Goal: Task Accomplishment & Management: Complete application form

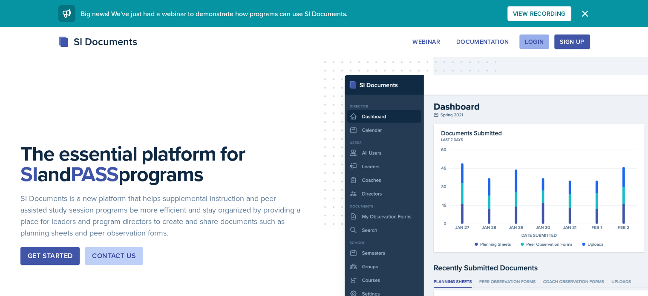
click at [544, 42] on div "Login" at bounding box center [534, 41] width 19 height 7
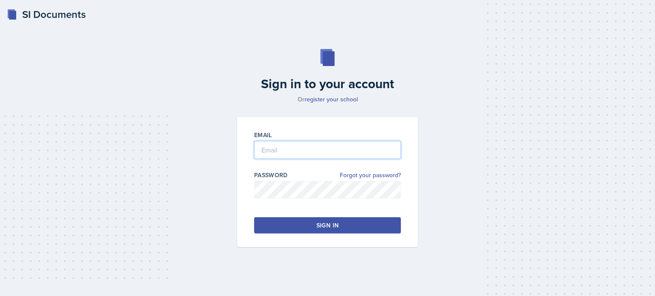
type input "[EMAIL_ADDRESS][DOMAIN_NAME]"
click at [324, 226] on div "Sign in" at bounding box center [327, 225] width 22 height 9
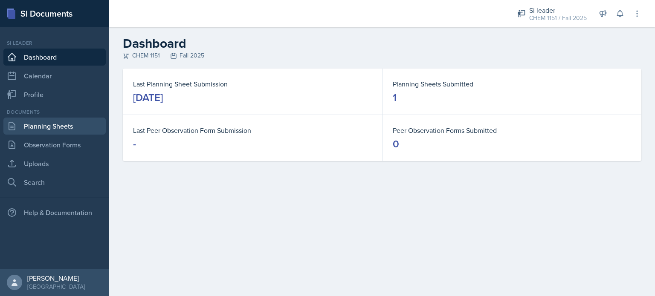
click at [65, 130] on link "Planning Sheets" at bounding box center [54, 126] width 102 height 17
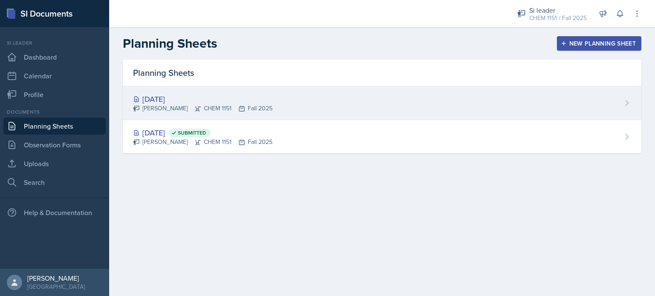
click at [269, 100] on div "[DATE] [PERSON_NAME] CHEM 1151 Fall 2025" at bounding box center [382, 104] width 518 height 34
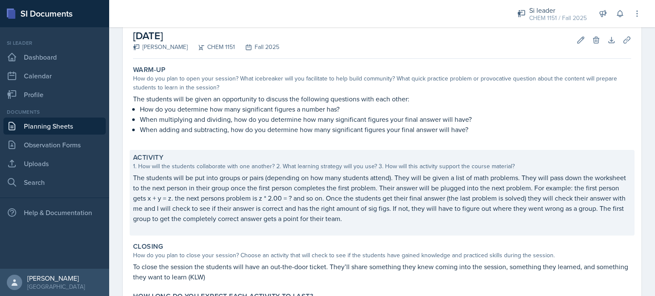
scroll to position [44, 0]
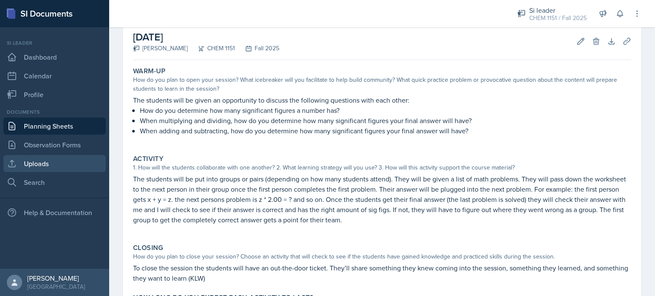
click at [51, 160] on link "Uploads" at bounding box center [54, 163] width 102 height 17
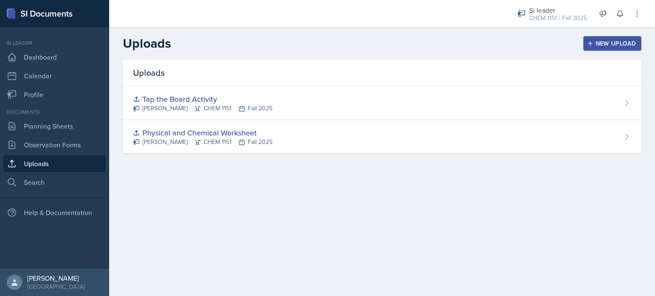
click at [627, 38] on button "New Upload" at bounding box center [612, 43] width 58 height 14
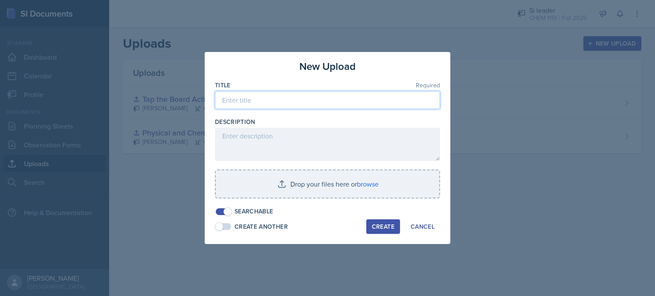
click at [273, 102] on input at bounding box center [327, 100] width 225 height 18
click at [270, 106] on input at bounding box center [327, 100] width 225 height 18
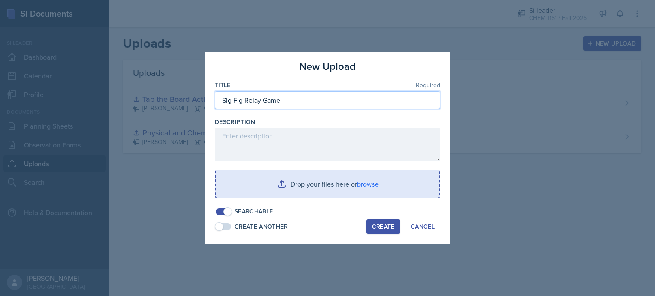
type input "Sig Fig Relay Game"
click at [304, 190] on input "file" at bounding box center [327, 183] width 223 height 27
click at [298, 188] on input "file" at bounding box center [327, 183] width 223 height 27
click at [284, 190] on input "file" at bounding box center [327, 183] width 223 height 27
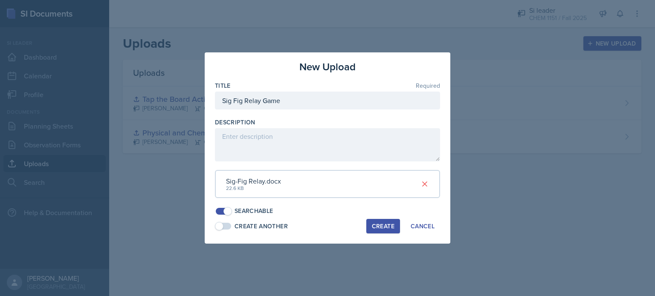
click at [387, 224] on div "Create" at bounding box center [383, 226] width 23 height 7
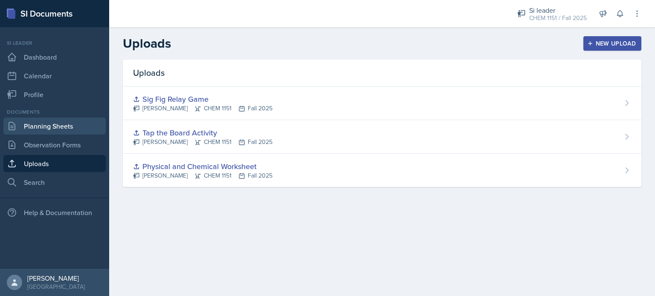
click at [46, 127] on link "Planning Sheets" at bounding box center [54, 126] width 102 height 17
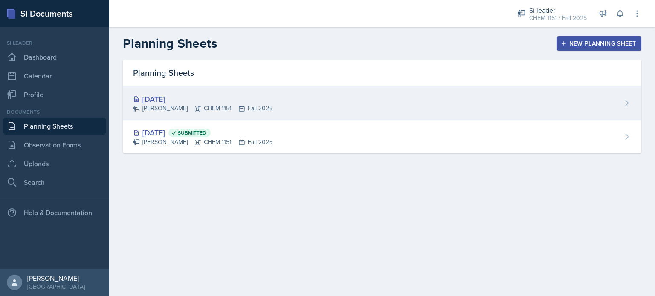
click at [213, 114] on div "[DATE] [PERSON_NAME] CHEM 1151 Fall 2025" at bounding box center [382, 104] width 518 height 34
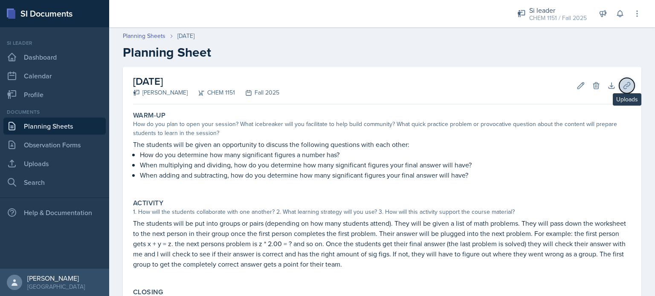
click at [622, 87] on icon at bounding box center [626, 85] width 9 height 9
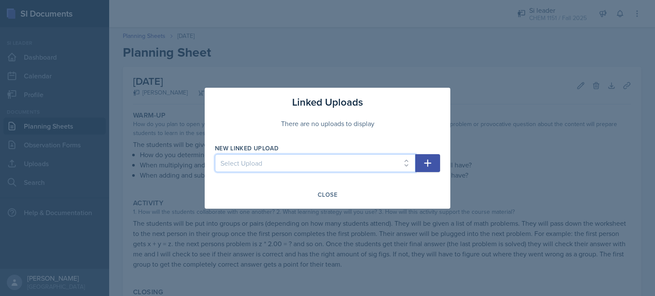
click at [291, 167] on select "Select Upload Physical and Chemical Worksheet Tap the Board Activity Sig Fig Re…" at bounding box center [315, 163] width 200 height 18
select select "5f35592d-16cf-43c9-ae32-8c6d247bf908"
click at [215, 154] on select "Select Upload Physical and Chemical Worksheet Tap the Board Activity Sig Fig Re…" at bounding box center [315, 163] width 200 height 18
click at [427, 162] on icon "button" at bounding box center [427, 162] width 7 height 7
select select
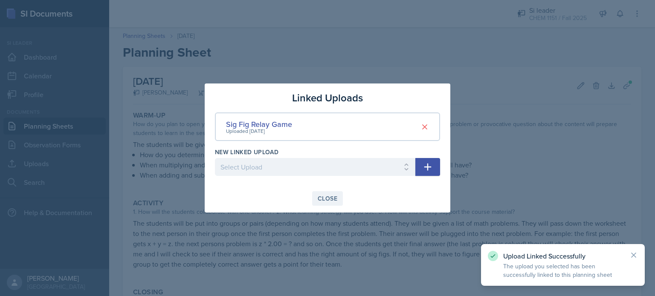
click at [326, 202] on button "Close" at bounding box center [327, 198] width 31 height 14
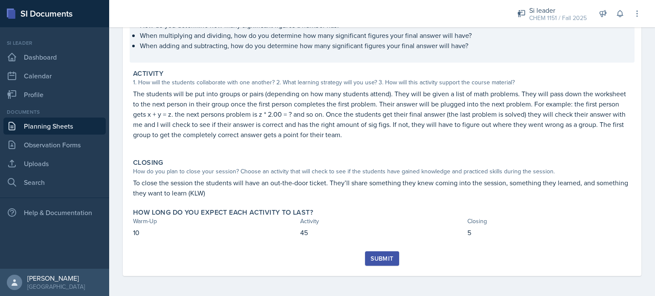
scroll to position [129, 0]
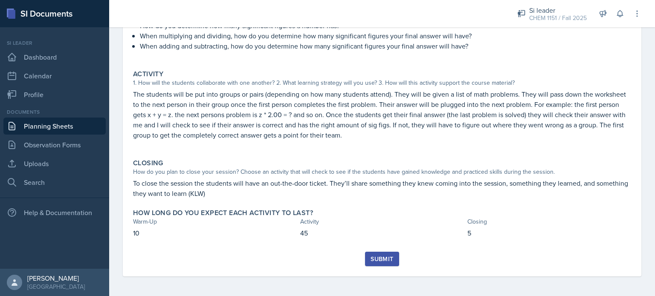
click at [380, 260] on div "Submit" at bounding box center [381, 259] width 23 height 7
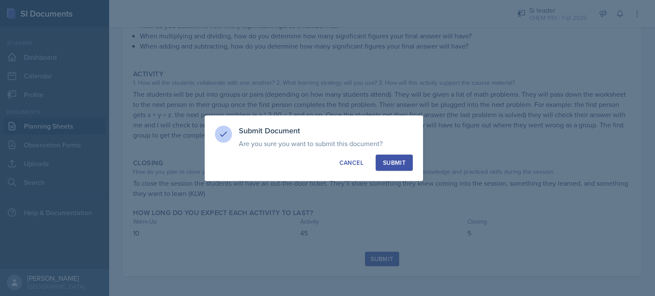
click at [401, 171] on div "Submit Document Are you sure you want to submit this document? This document wi…" at bounding box center [314, 148] width 218 height 66
click at [395, 164] on div "Submit" at bounding box center [394, 163] width 23 height 9
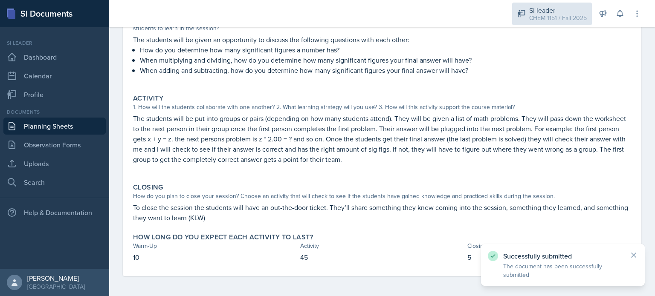
click at [541, 22] on div "Si leader CHEM 1151 / Fall 2025" at bounding box center [552, 14] width 80 height 23
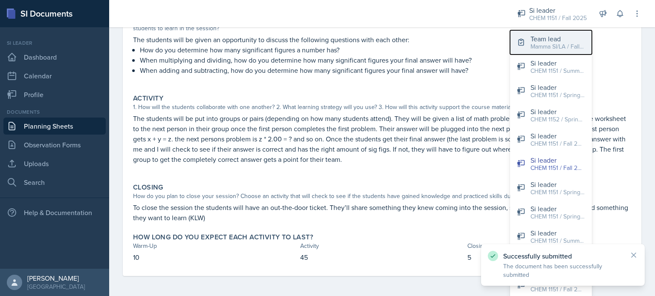
click at [547, 40] on div "Team lead" at bounding box center [557, 39] width 55 height 10
